Goal: Transaction & Acquisition: Obtain resource

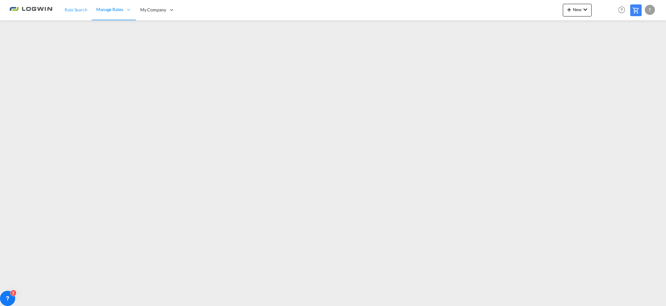
click at [80, 12] on span "Rate Search" at bounding box center [76, 9] width 23 height 5
click at [83, 10] on span "Rate Search" at bounding box center [76, 9] width 23 height 5
click at [111, 10] on span "Manage Rates" at bounding box center [110, 10] width 27 height 6
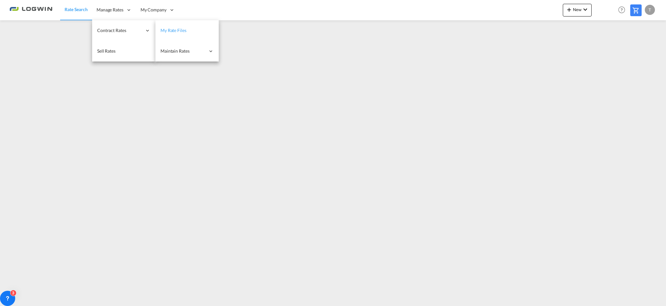
drag, startPoint x: 177, startPoint y: 31, endPoint x: 171, endPoint y: 35, distance: 7.7
click at [178, 31] on span "My Rate Files" at bounding box center [174, 30] width 26 height 5
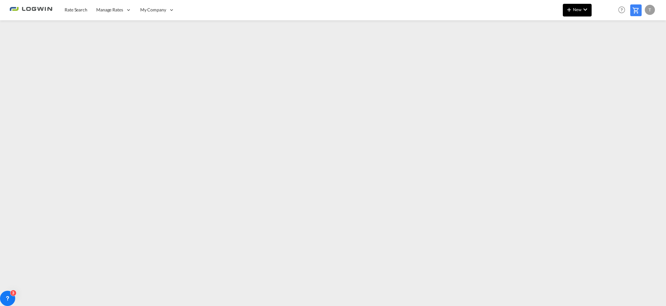
click at [567, 10] on md-icon "icon-plus 400-fg" at bounding box center [570, 10] width 8 height 8
click at [607, 46] on span "Ratesheet" at bounding box center [603, 47] width 7 height 13
click at [574, 8] on span "New" at bounding box center [578, 9] width 24 height 5
click at [607, 44] on span "Ratesheet" at bounding box center [603, 47] width 7 height 13
click at [578, 10] on span "New" at bounding box center [578, 9] width 24 height 5
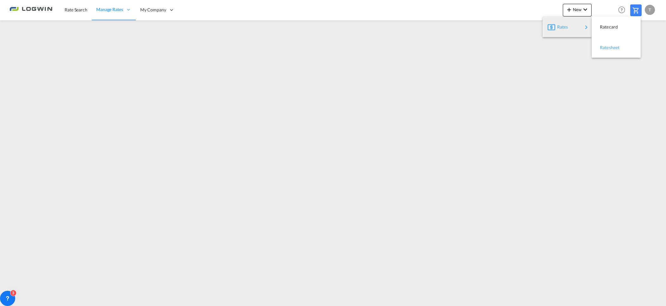
click at [602, 46] on span "Ratesheet" at bounding box center [603, 47] width 7 height 13
click at [580, 10] on span "New" at bounding box center [578, 9] width 24 height 5
click at [606, 50] on span "Ratesheet" at bounding box center [603, 47] width 7 height 13
click at [72, 13] on link "Rate Search" at bounding box center [76, 10] width 32 height 21
click at [648, 7] on div "T" at bounding box center [650, 10] width 10 height 10
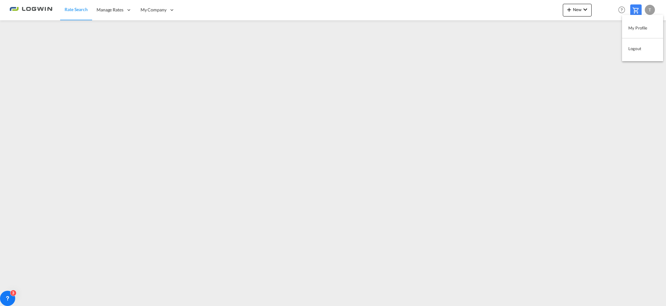
click at [649, 48] on button "Logout" at bounding box center [642, 48] width 41 height 13
